Goal: Task Accomplishment & Management: Use online tool/utility

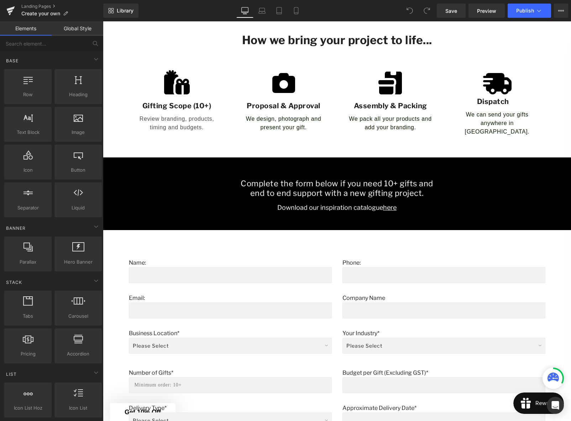
scroll to position [283, 0]
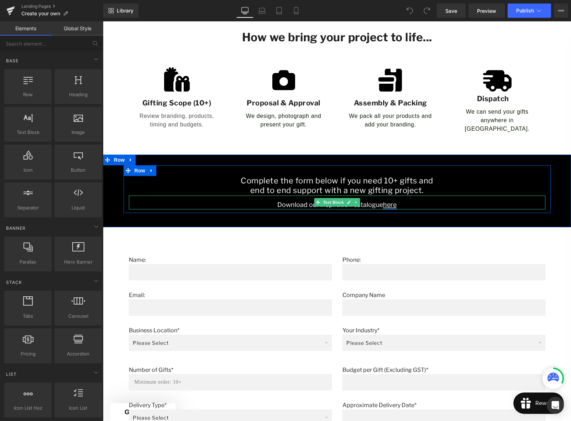
click at [388, 202] on link "here" at bounding box center [390, 204] width 14 height 7
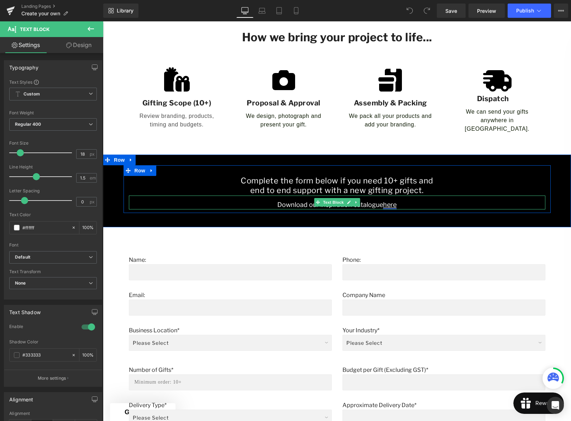
click at [388, 202] on link "here" at bounding box center [390, 204] width 14 height 7
click at [303, 200] on p "Download our inspiration catalogue here" at bounding box center [337, 205] width 417 height 10
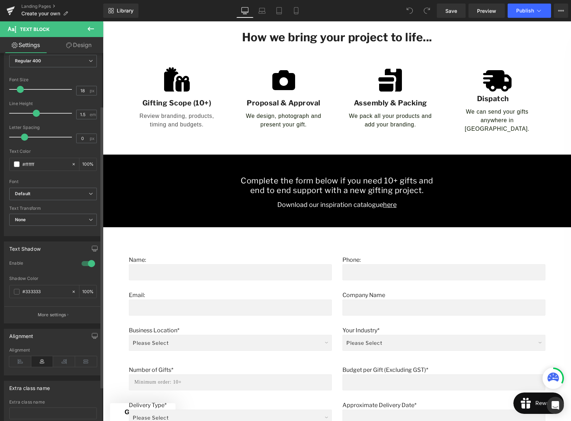
scroll to position [113, 0]
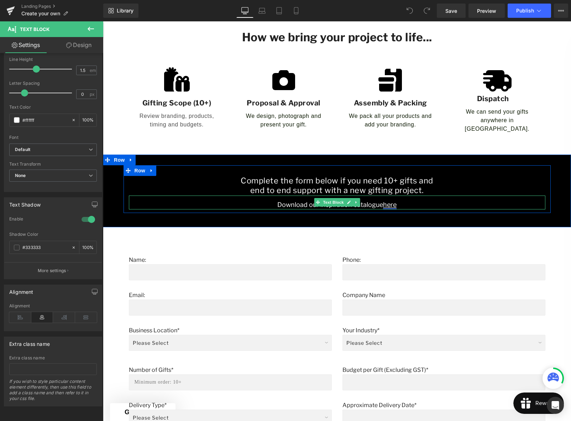
click at [391, 202] on link "here" at bounding box center [390, 204] width 14 height 7
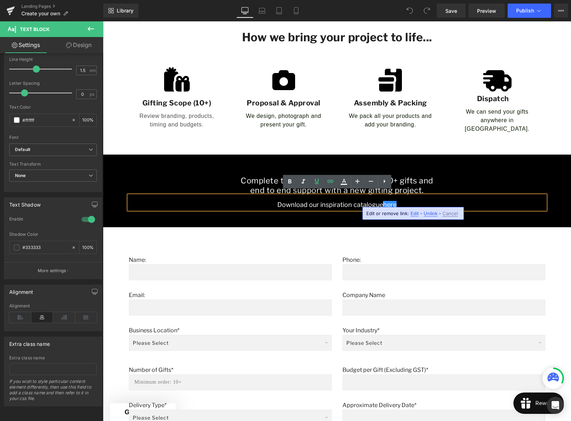
click at [415, 214] on span "Edit" at bounding box center [414, 213] width 8 height 6
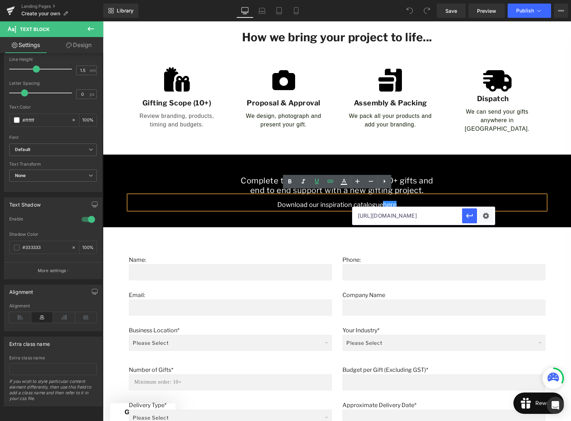
drag, startPoint x: 408, startPoint y: 218, endPoint x: 399, endPoint y: 218, distance: 8.9
click at [408, 218] on input "[URL][DOMAIN_NAME]" at bounding box center [407, 216] width 110 height 18
click at [363, 216] on input "[URL][DOMAIN_NAME]" at bounding box center [407, 216] width 110 height 18
drag, startPoint x: 354, startPoint y: 216, endPoint x: 471, endPoint y: 216, distance: 117.1
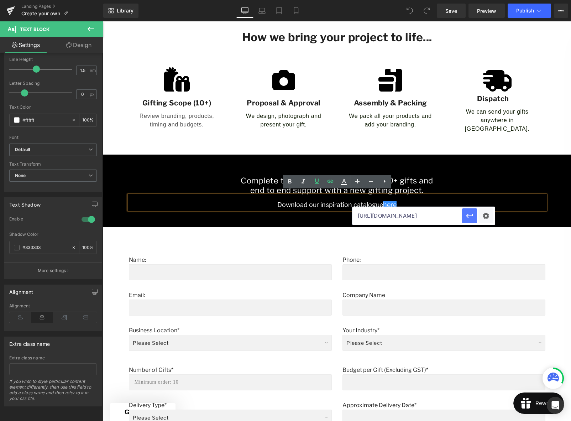
click at [471, 216] on div "[URL][DOMAIN_NAME]" at bounding box center [423, 216] width 142 height 18
paste input "9cb8ec39-6009-450a-803e-556fe2c60990.pdf?v=1759375429"
type input "[URL][DOMAIN_NAME]"
click at [468, 215] on icon "button" at bounding box center [469, 215] width 9 height 9
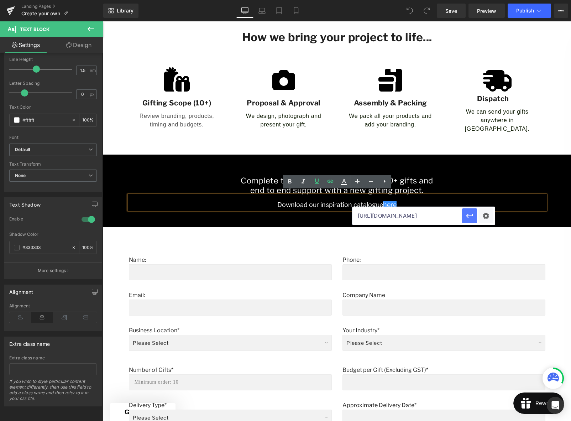
scroll to position [0, 0]
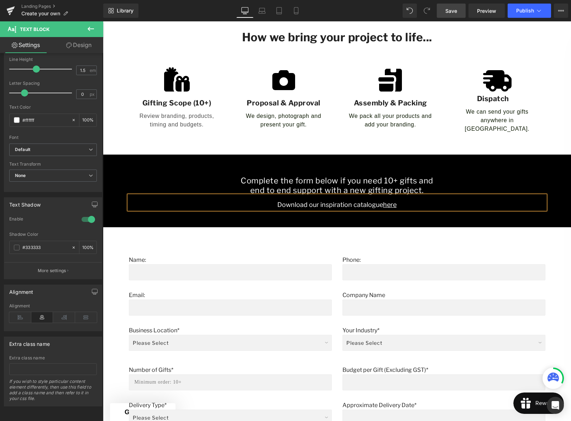
click at [448, 11] on span "Save" at bounding box center [451, 10] width 12 height 7
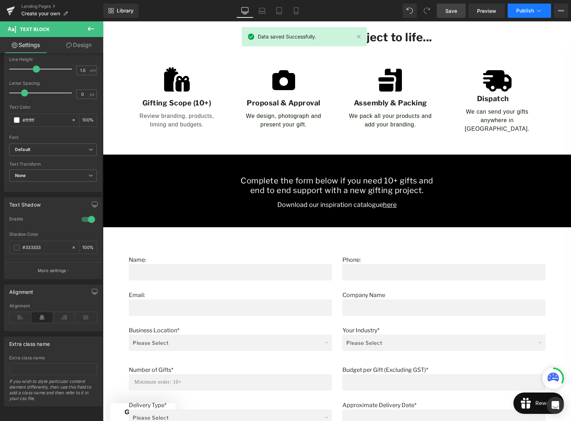
click at [515, 11] on button "Publish" at bounding box center [529, 11] width 43 height 14
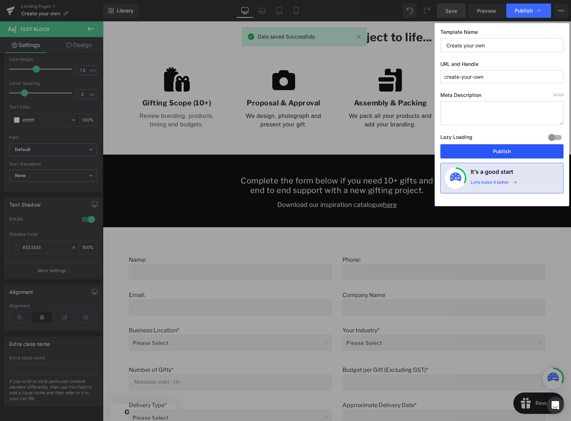
click at [503, 153] on button "Publish" at bounding box center [501, 151] width 123 height 14
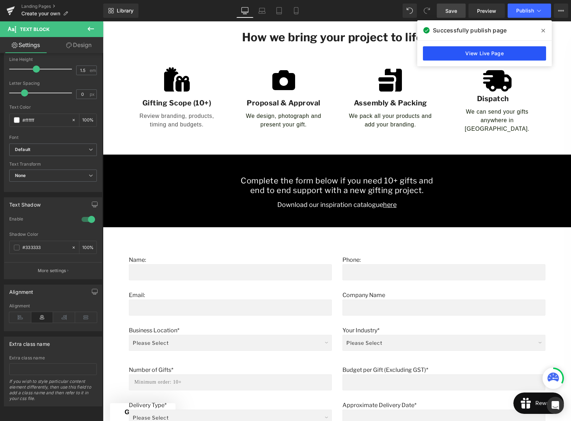
click at [456, 52] on link "View Live Page" at bounding box center [484, 53] width 123 height 14
